Goal: Transaction & Acquisition: Purchase product/service

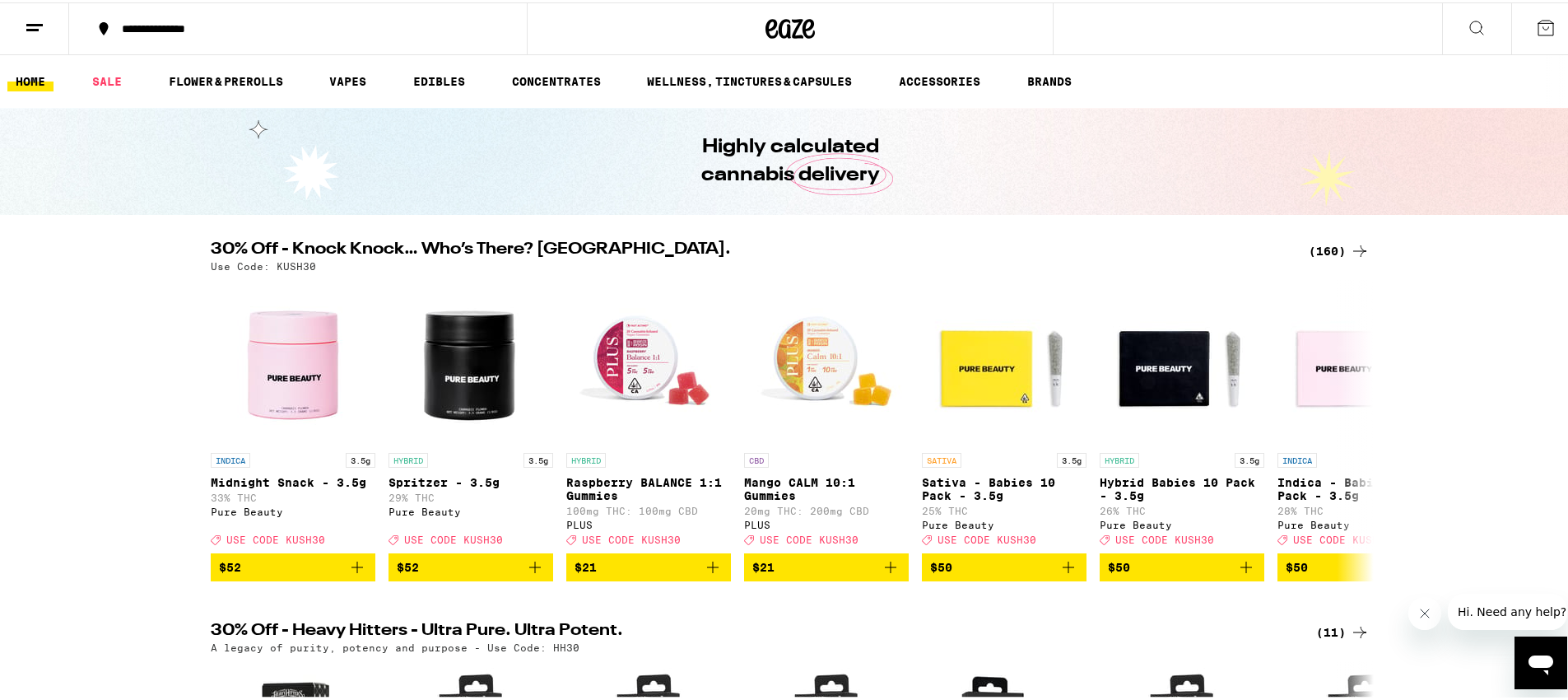
click at [1324, 249] on div "(160)" at bounding box center [1338, 249] width 60 height 20
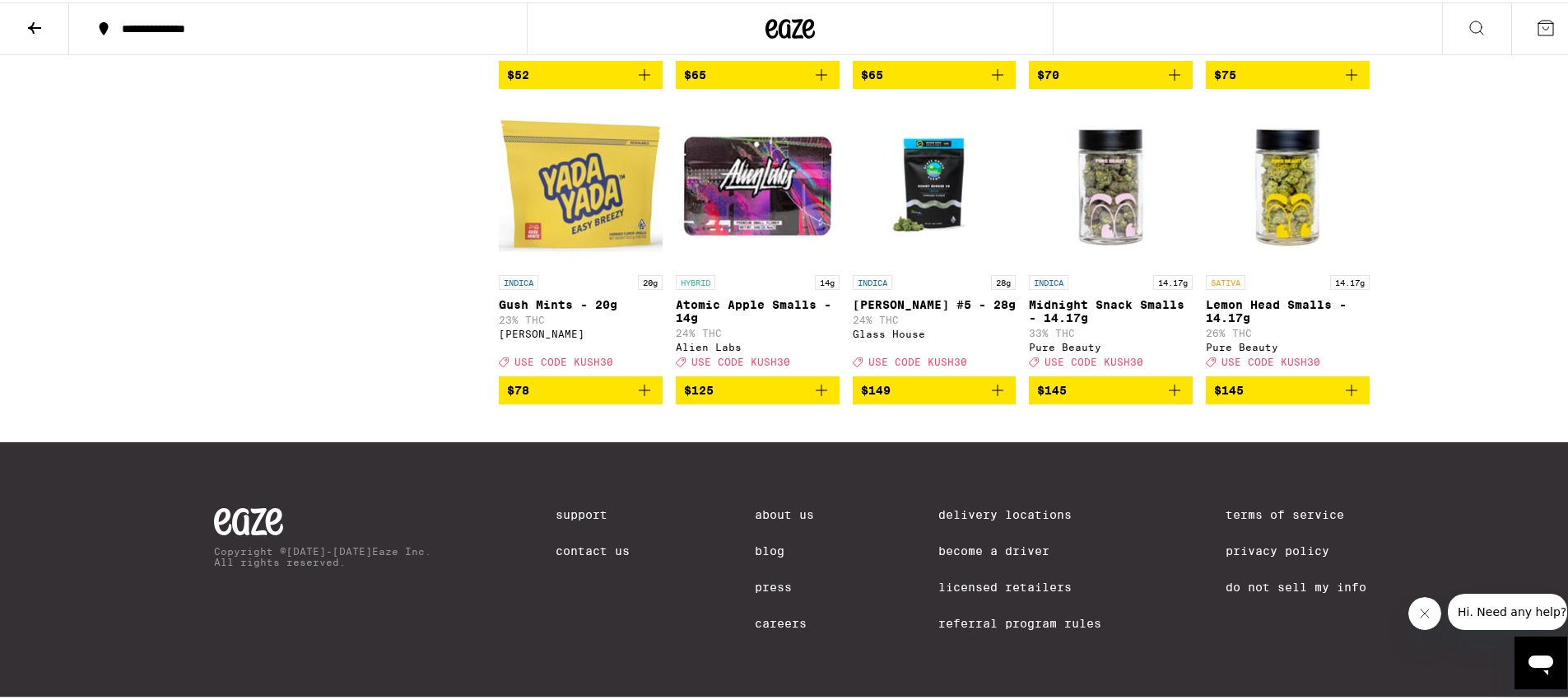
scroll to position [10240, 0]
